Goal: Contribute content: Add original content to the website for others to see

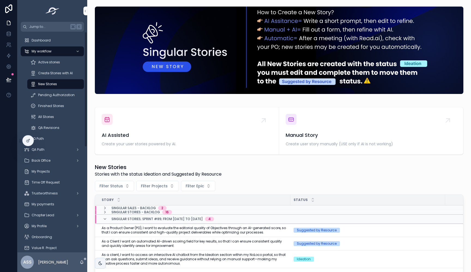
scroll to position [0, 1]
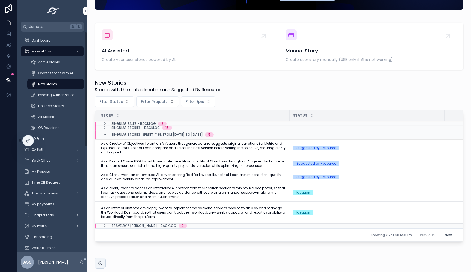
click at [48, 84] on span "New Stories" at bounding box center [47, 84] width 19 height 4
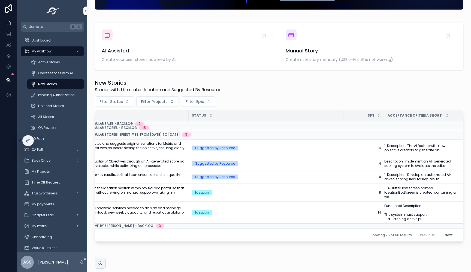
click at [269, 149] on div "Suggested by Resource" at bounding box center [266, 147] width 148 height 5
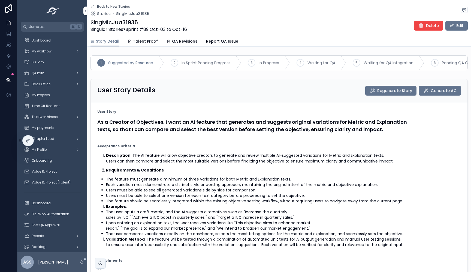
click at [458, 25] on button "Edit" at bounding box center [456, 26] width 22 height 10
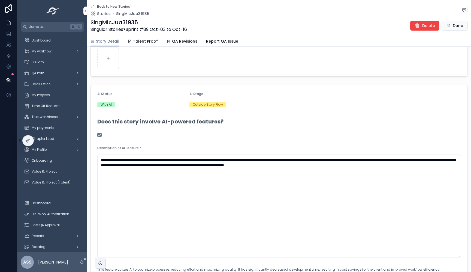
scroll to position [697, 0]
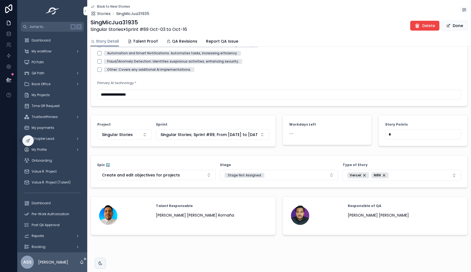
click at [407, 136] on input "*" at bounding box center [422, 134] width 75 height 8
type input "*"
click at [342, 143] on form "Workdays Left --" at bounding box center [327, 129] width 89 height 29
click at [458, 28] on button "Done" at bounding box center [455, 26] width 26 height 10
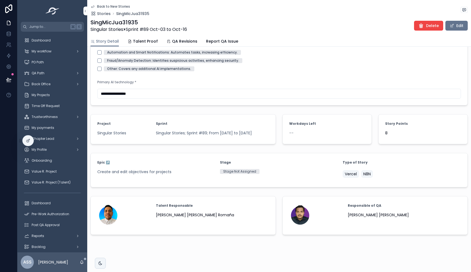
scroll to position [561, 0]
click at [93, 6] on icon "scrollable content" at bounding box center [92, 7] width 3 height 2
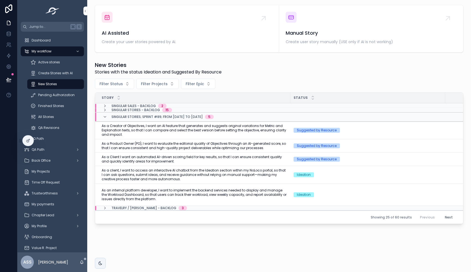
scroll to position [102, 0]
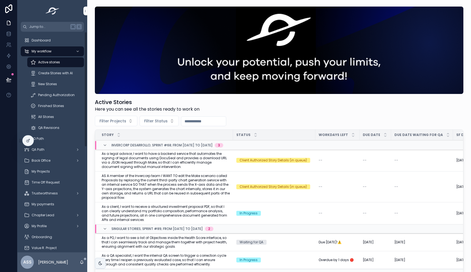
scroll to position [65, 0]
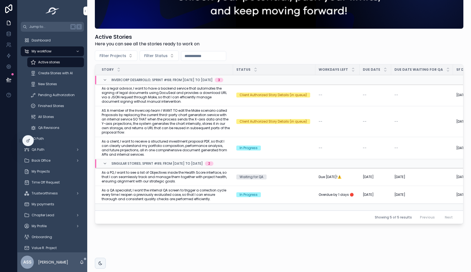
click at [61, 74] on span "Create Stories with AI" at bounding box center [55, 73] width 35 height 4
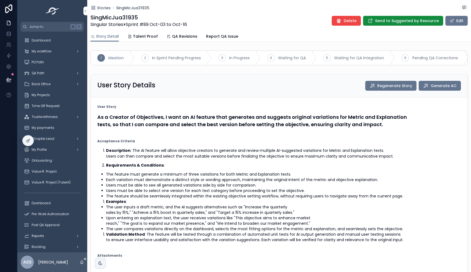
type input "***"
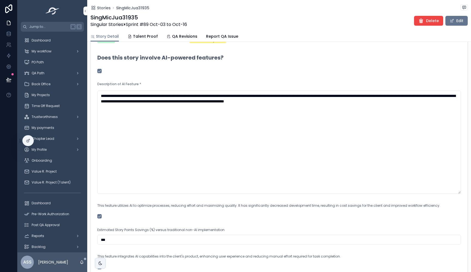
scroll to position [557, 0]
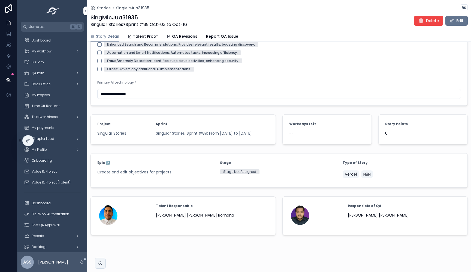
click at [300, 131] on div "--" at bounding box center [327, 132] width 76 height 5
